Goal: Find specific fact: Find specific fact

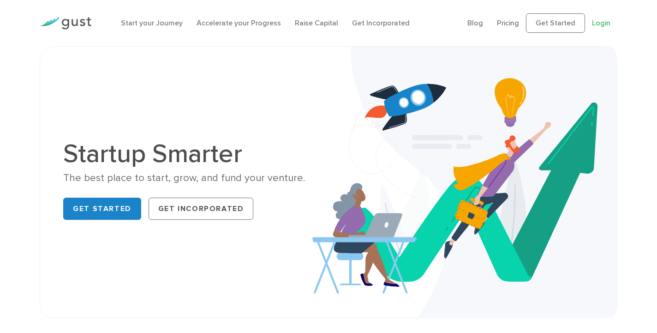
click at [606, 23] on link "Login" at bounding box center [601, 22] width 18 height 9
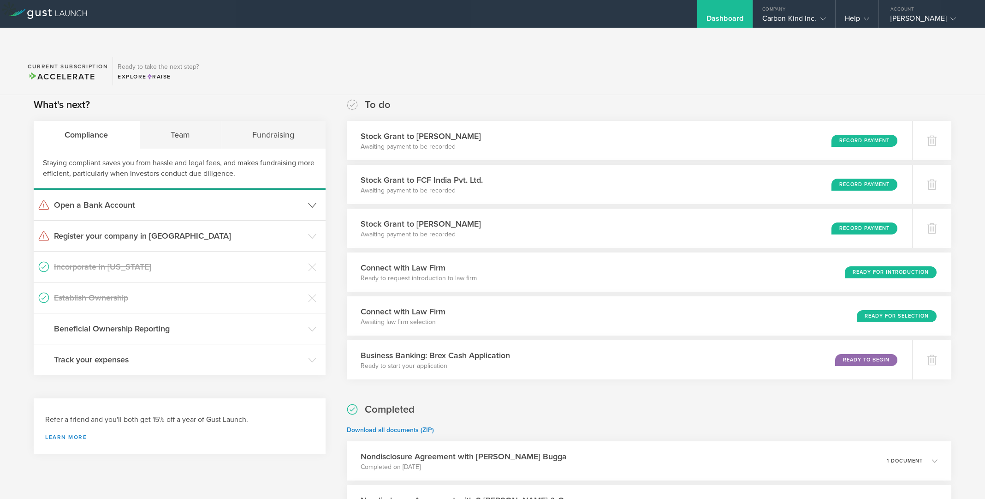
scroll to position [12, 0]
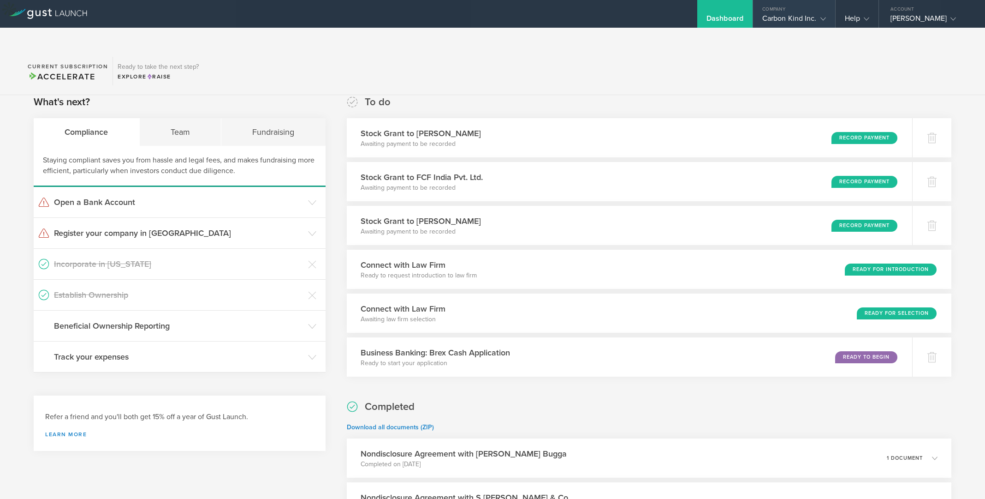
click at [820, 18] on gust-icon at bounding box center [821, 18] width 9 height 9
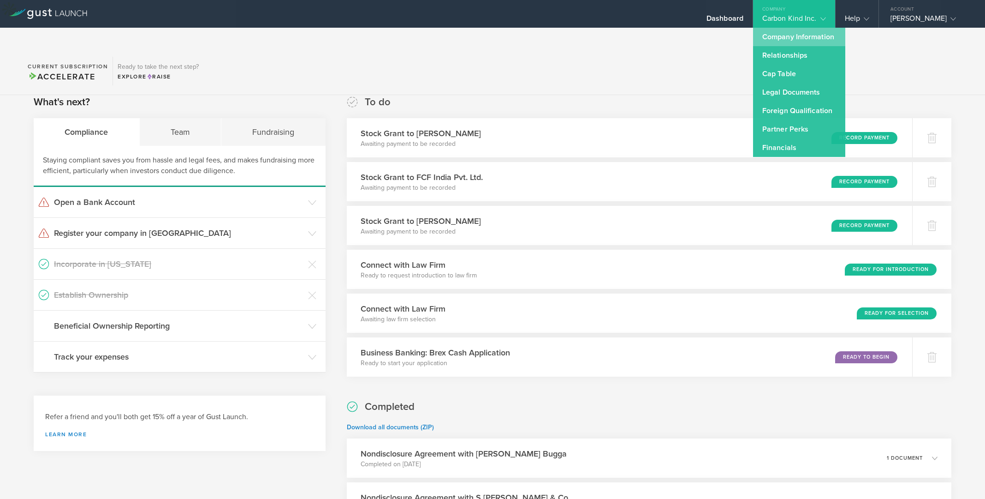
click at [810, 40] on link "Company Information" at bounding box center [799, 37] width 92 height 18
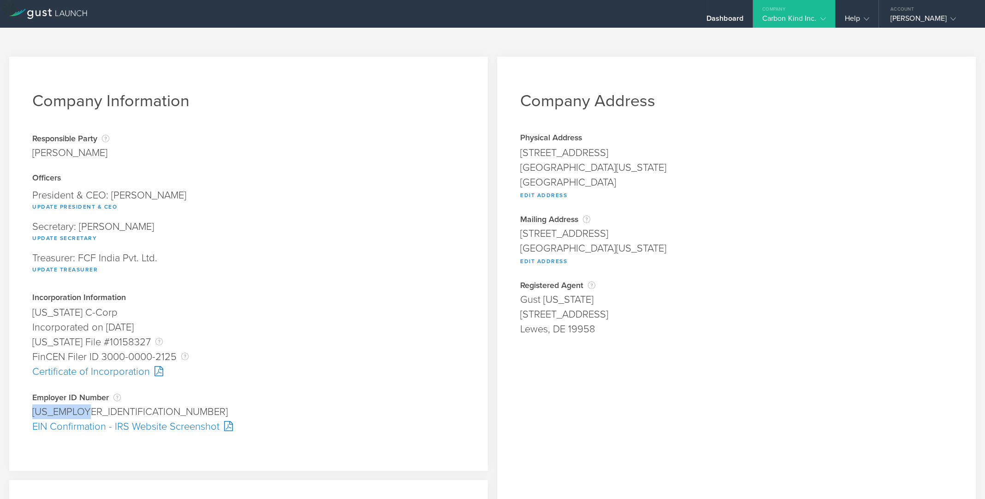
drag, startPoint x: 83, startPoint y: 391, endPoint x: 33, endPoint y: 391, distance: 49.8
click at [33, 404] on div "[US_EMPLOYER_IDENTIFICATION_NUMBER]" at bounding box center [248, 411] width 433 height 15
copy div "[US_EMPLOYER_IDENTIFICATION_NUMBER]"
